Goal: Check status: Check status

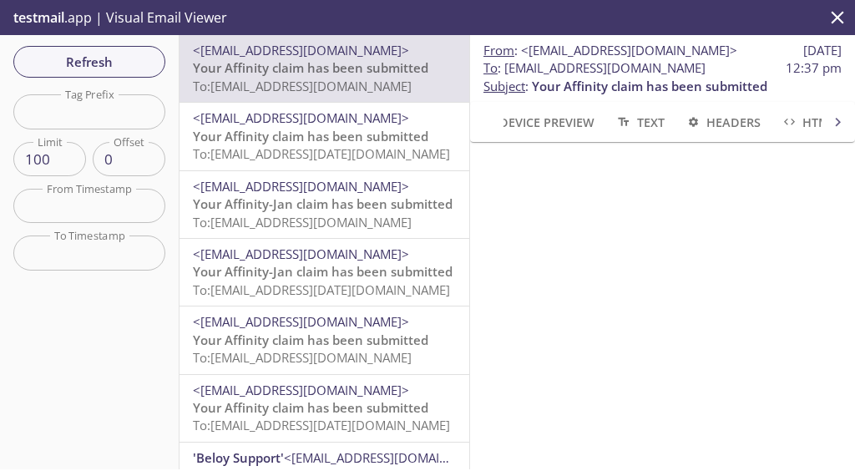
scroll to position [89, 0]
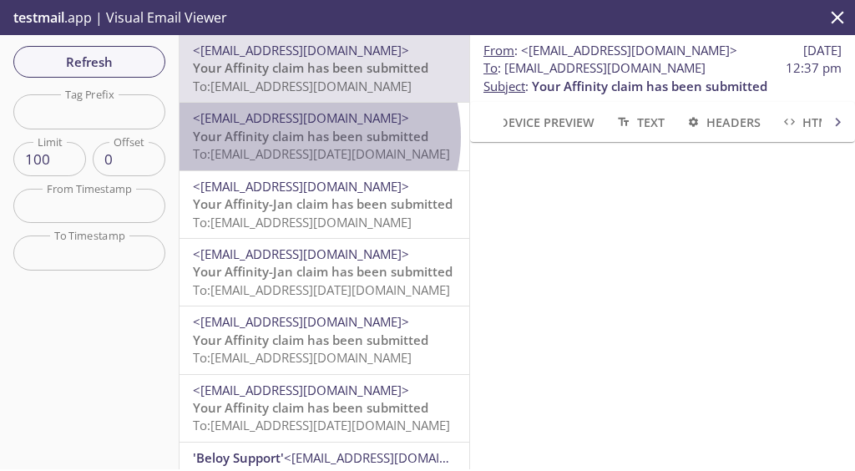
click at [299, 136] on span "Your Affinity claim has been submitted" at bounding box center [311, 136] width 236 height 17
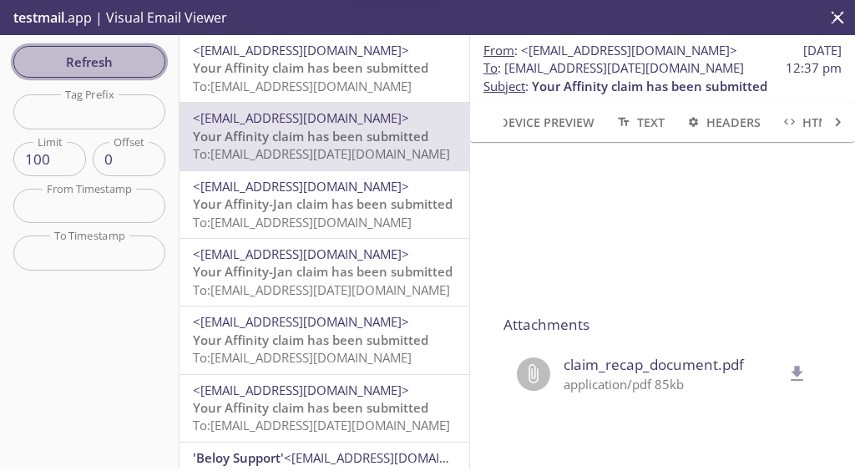
click at [72, 61] on span "Refresh" at bounding box center [89, 62] width 125 height 22
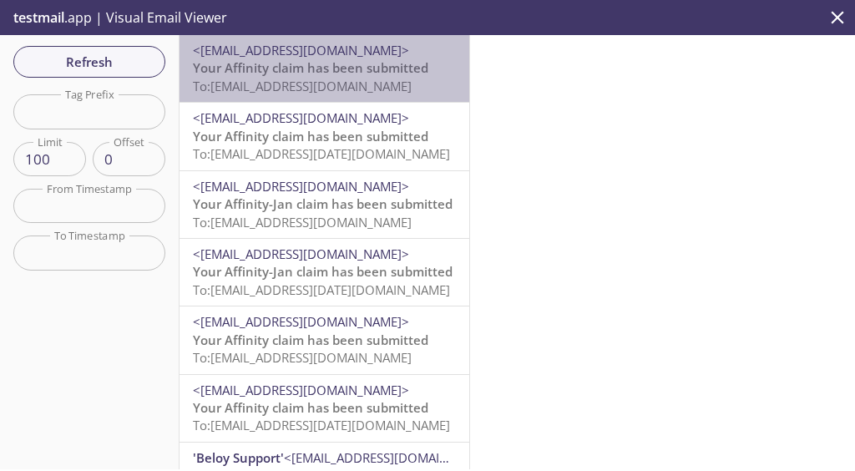
click at [349, 78] on span "To: kqy9w.qa-cm-insuremo-no@inbox.testmail.app" at bounding box center [302, 86] width 219 height 17
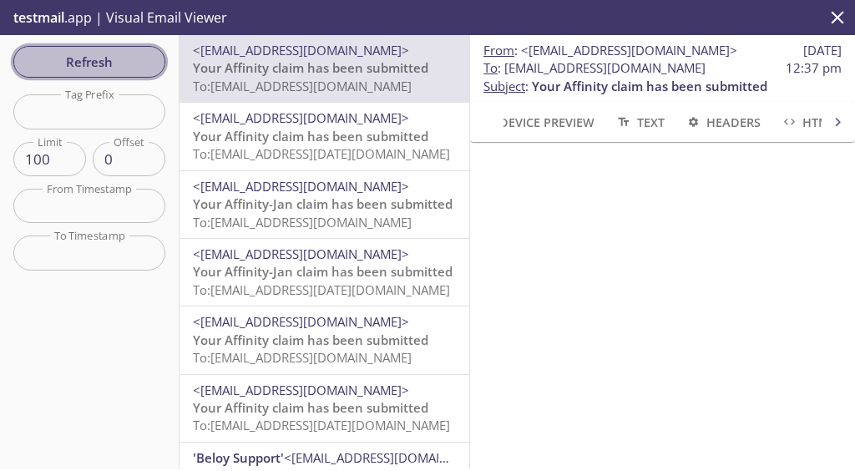
click at [114, 69] on span "Refresh" at bounding box center [89, 62] width 125 height 22
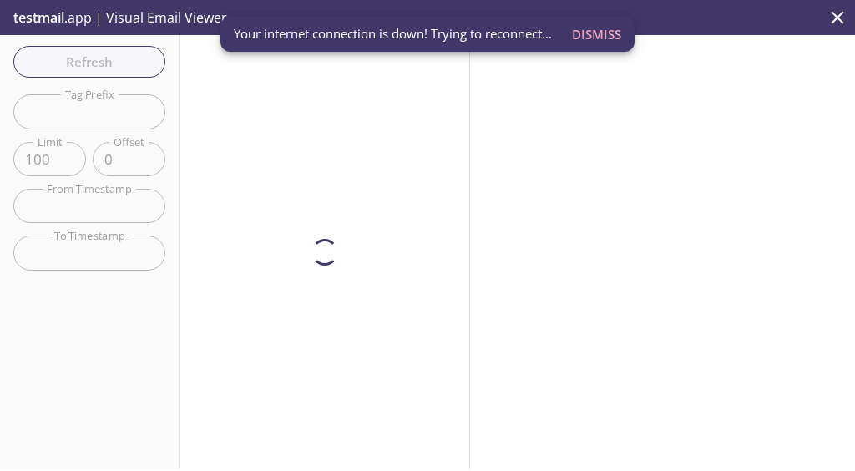
click at [598, 31] on span "Dismiss" at bounding box center [596, 34] width 49 height 22
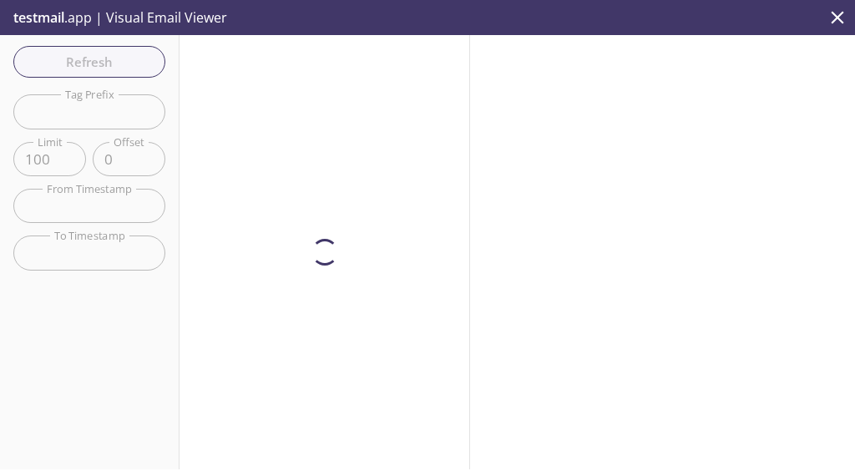
click at [577, 268] on div at bounding box center [662, 252] width 385 height 434
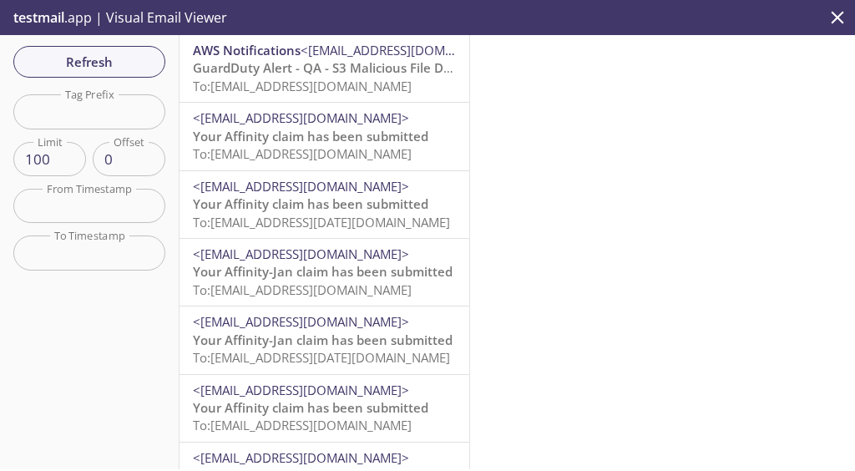
click at [652, 171] on div at bounding box center [662, 252] width 385 height 434
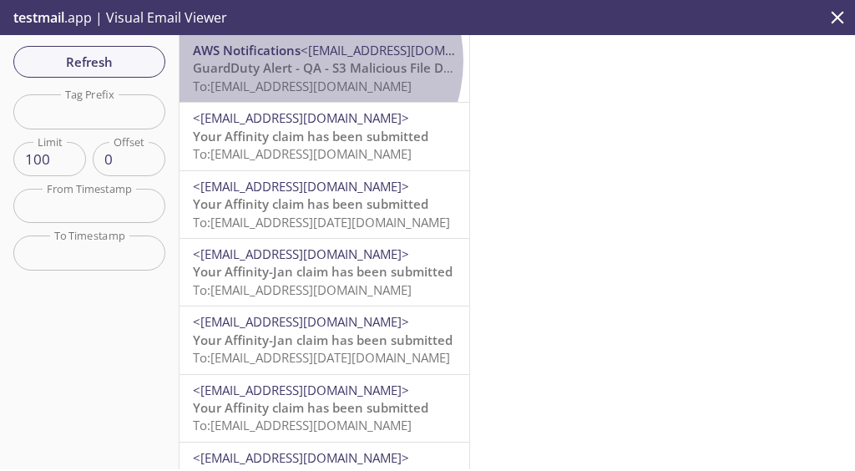
click at [315, 61] on span "GuardDuty Alert - QA - S3 Malicious File Detected!" at bounding box center [343, 67] width 300 height 17
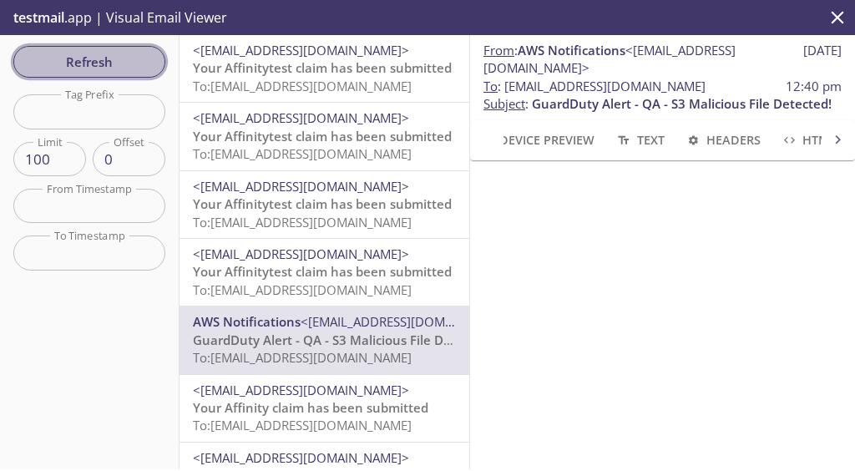
click at [150, 63] on span "Refresh" at bounding box center [89, 62] width 125 height 22
